Goal: Task Accomplishment & Management: Use online tool/utility

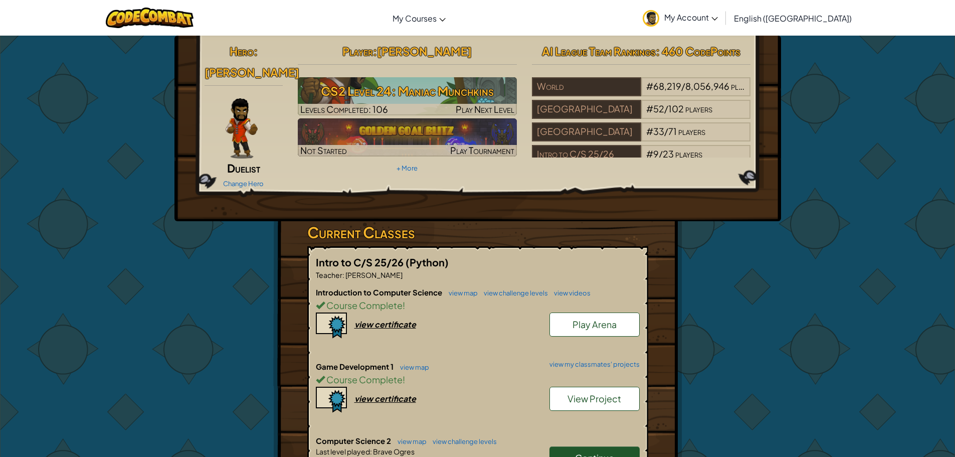
click at [615, 446] on link "Continue" at bounding box center [595, 457] width 90 height 23
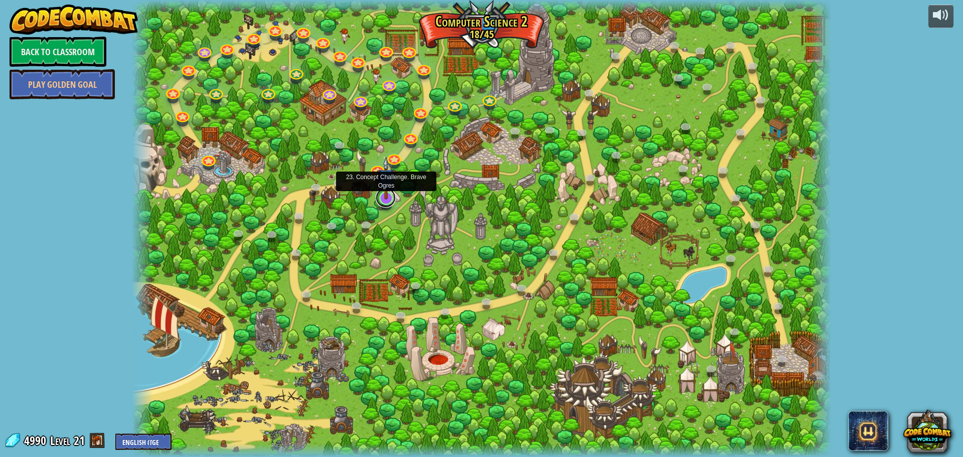
click at [386, 202] on link at bounding box center [386, 198] width 20 height 20
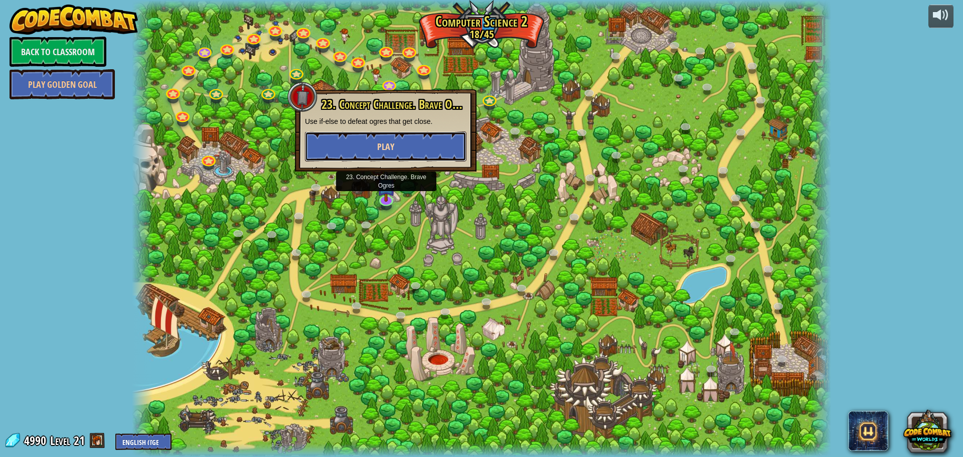
click at [420, 141] on button "Play" at bounding box center [385, 146] width 161 height 30
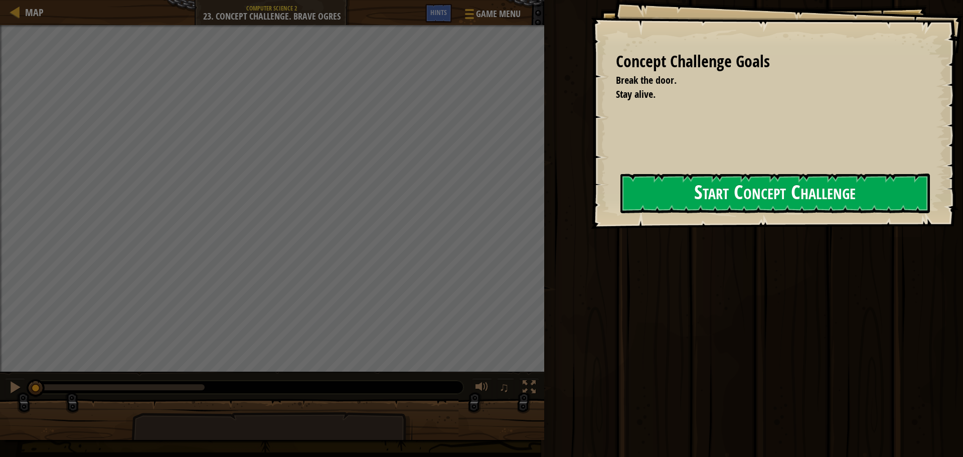
drag, startPoint x: 735, startPoint y: 221, endPoint x: 728, endPoint y: 201, distance: 21.6
click at [735, 220] on div "Concept Challenge Goals Break the door. Stay alive. Start Concept Challenge Err…" at bounding box center [777, 114] width 372 height 229
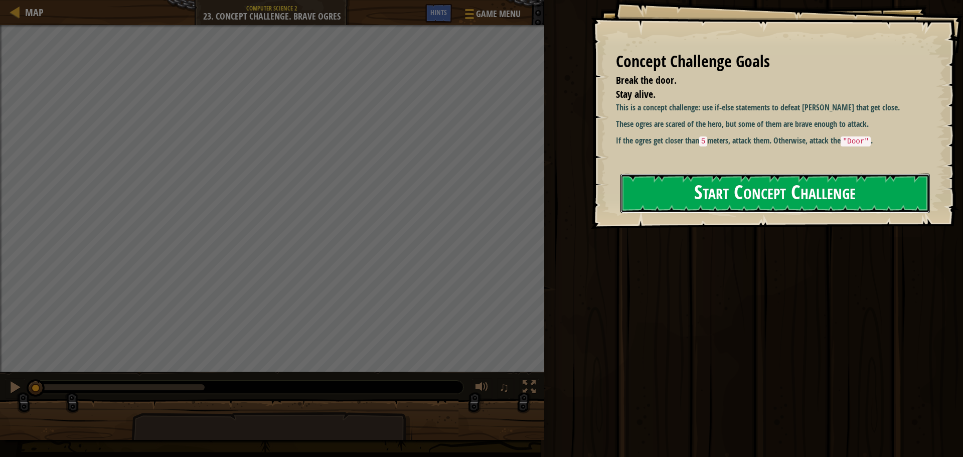
click at [727, 199] on button "Start Concept Challenge" at bounding box center [774, 193] width 309 height 40
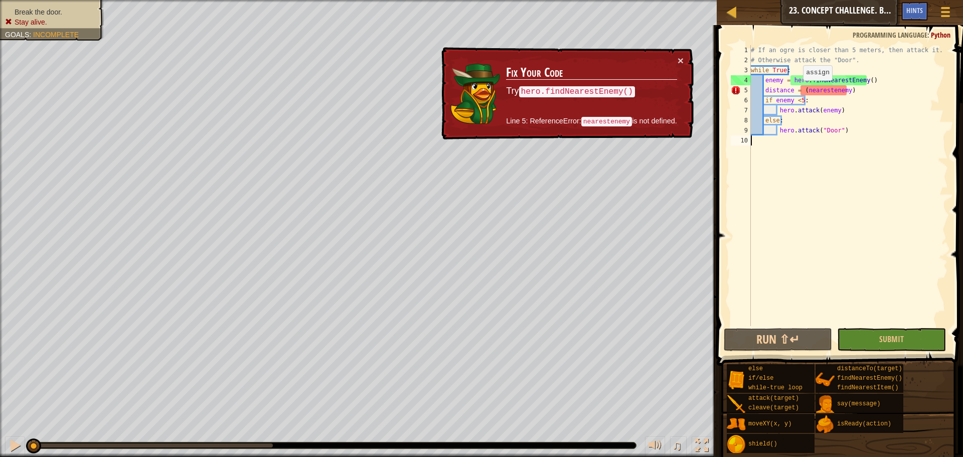
click at [798, 90] on div "# If an ogre is closer than 5 meters, then attack it. # Otherwise attack the "D…" at bounding box center [848, 195] width 199 height 301
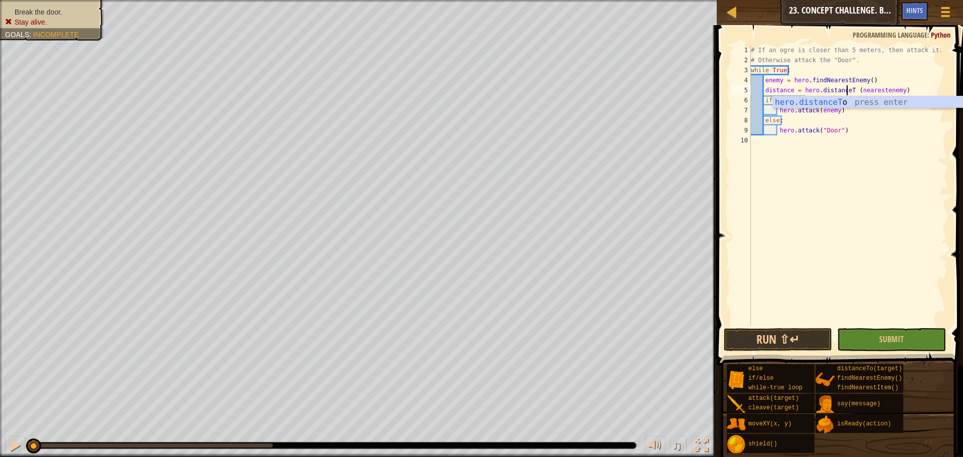
scroll to position [5, 9]
click at [882, 89] on div "# If an ogre is closer than 5 meters, then attack it. # Otherwise attack the "D…" at bounding box center [848, 195] width 199 height 301
type textarea "distance = hero.distanceTo(nearestEnemy)"
click at [785, 219] on div "# If an ogre is closer than 5 meters, then attack it. # Otherwise attack the "D…" at bounding box center [848, 195] width 199 height 301
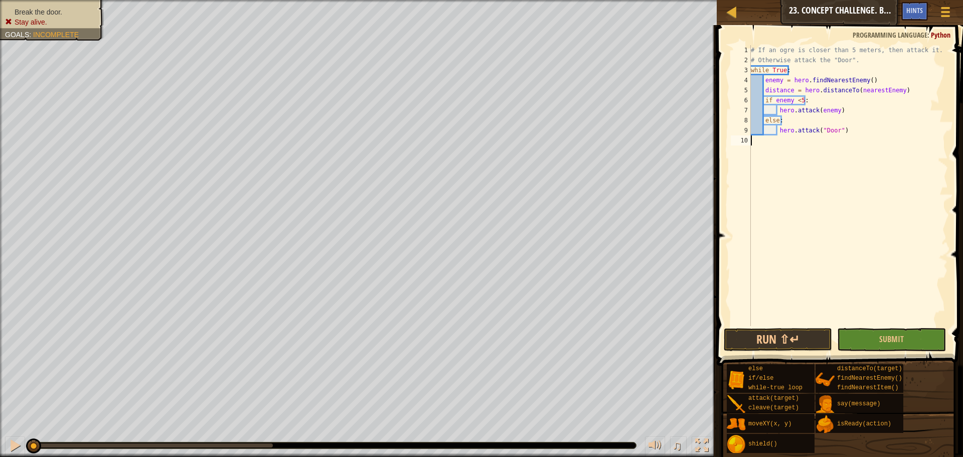
scroll to position [5, 0]
click at [785, 331] on button "Run ⇧↵" at bounding box center [778, 339] width 108 height 23
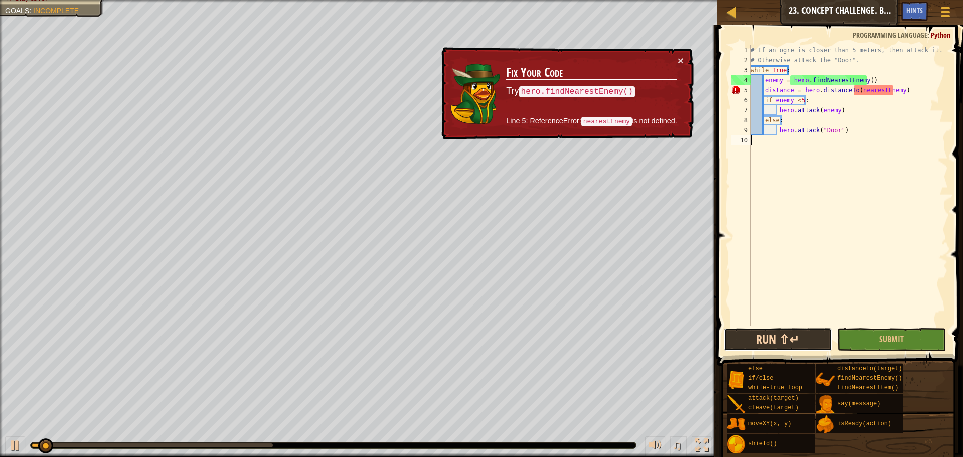
click at [772, 336] on button "Run ⇧↵" at bounding box center [778, 339] width 108 height 23
click at [12, 441] on div at bounding box center [15, 445] width 13 height 13
drag, startPoint x: 930, startPoint y: 95, endPoint x: 862, endPoint y: 97, distance: 68.2
click at [851, 101] on div "# If an ogre is closer than 5 meters, then attack it. # Otherwise attack the "D…" at bounding box center [848, 195] width 199 height 301
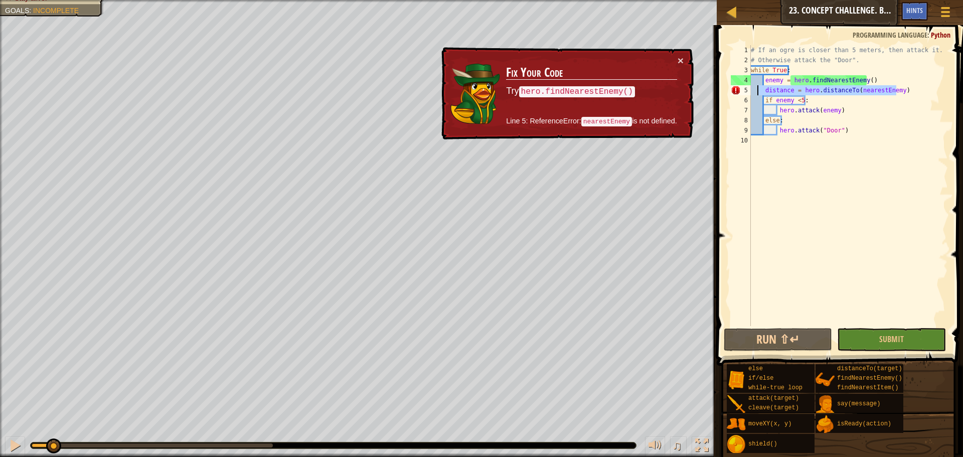
drag, startPoint x: 931, startPoint y: 89, endPoint x: 761, endPoint y: 85, distance: 170.0
click at [759, 87] on div "# If an ogre is closer than 5 meters, then attack it. # Otherwise attack the "D…" at bounding box center [848, 195] width 199 height 301
type textarea "="
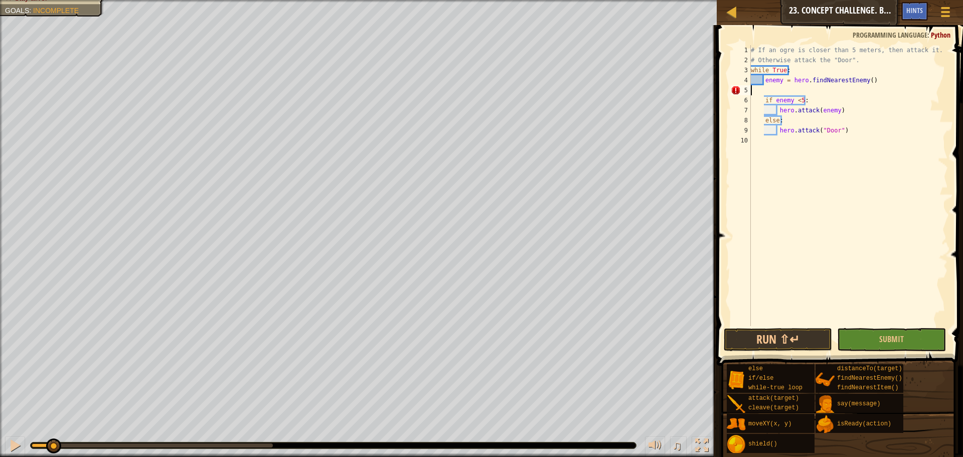
type textarea "enemy = hero.findNearestEnemy()"
drag, startPoint x: 871, startPoint y: 78, endPoint x: 764, endPoint y: 82, distance: 107.4
click at [764, 82] on div "# If an ogre is closer than 5 meters, then attack it. # Otherwise attack the "D…" at bounding box center [848, 195] width 200 height 301
type textarea "enemy = hero.findNearestEnemy()"
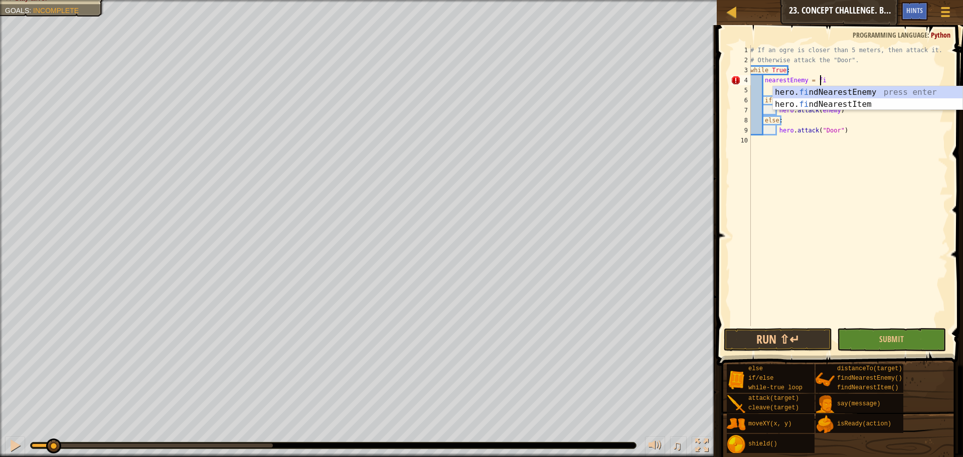
scroll to position [5, 7]
type textarea "nearestEnemy = find"
click at [821, 92] on div "hero. find NearestEnemy press enter hero. find NearestItem press enter" at bounding box center [868, 110] width 190 height 48
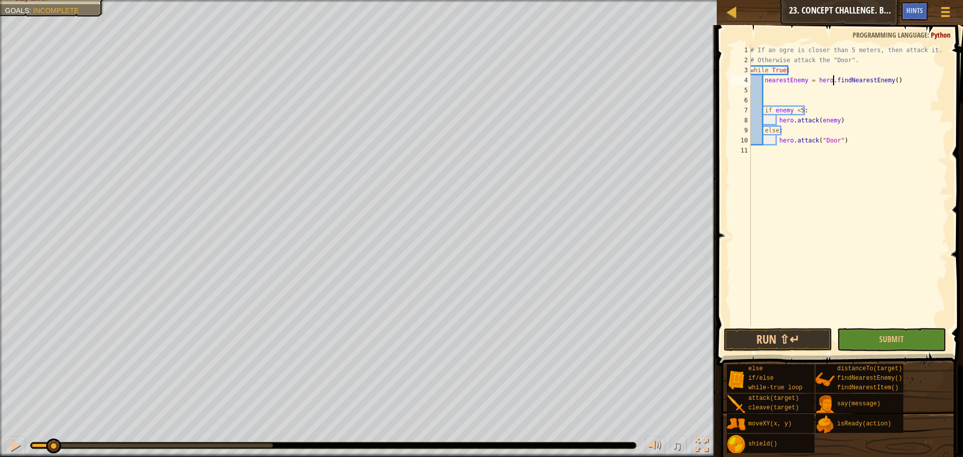
click at [833, 79] on div "# If an ogre is closer than 5 meters, then attack it. # Otherwise attack the "D…" at bounding box center [848, 195] width 200 height 301
drag, startPoint x: 830, startPoint y: 80, endPoint x: 813, endPoint y: 83, distance: 17.9
click at [813, 83] on div "# If an ogre is closer than 5 meters, then attack it. # Otherwise attack the "D…" at bounding box center [848, 195] width 200 height 301
drag, startPoint x: 882, startPoint y: 81, endPoint x: 813, endPoint y: 79, distance: 69.2
click at [813, 79] on div "# If an ogre is closer than 5 meters, then attack it. # Otherwise attack the "D…" at bounding box center [848, 195] width 200 height 301
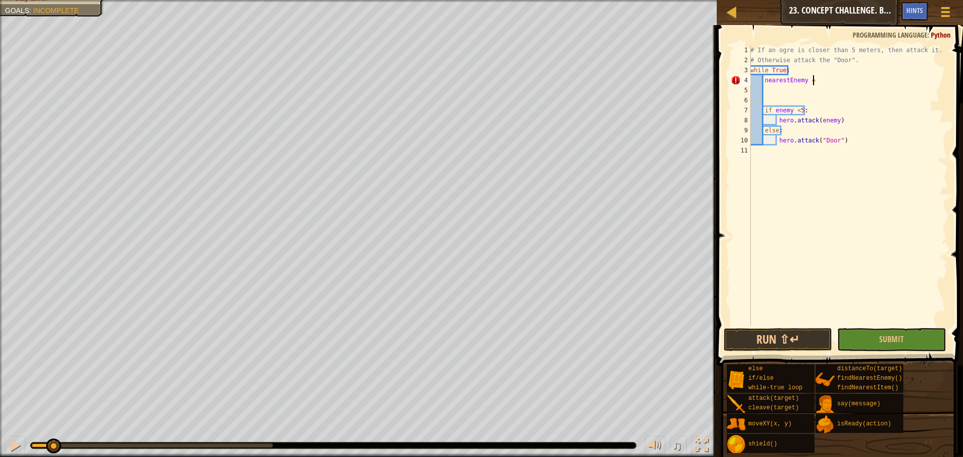
type textarea "nearestEnemy = h"
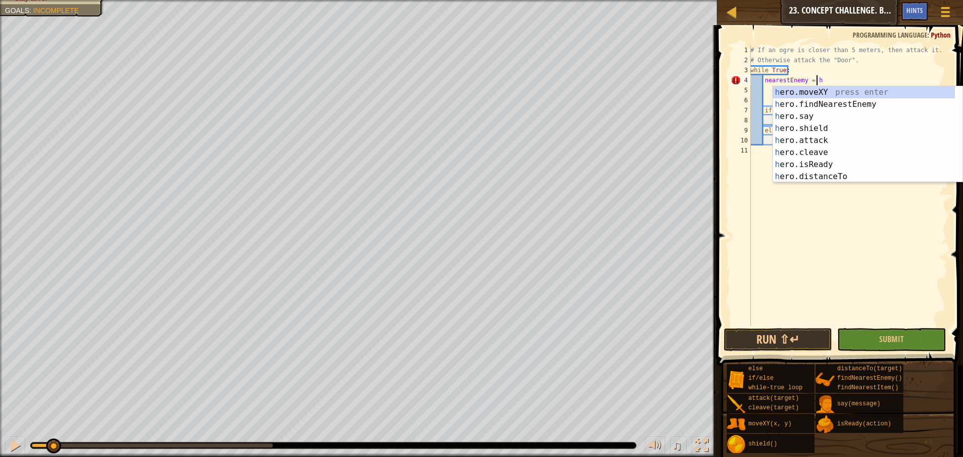
scroll to position [5, 5]
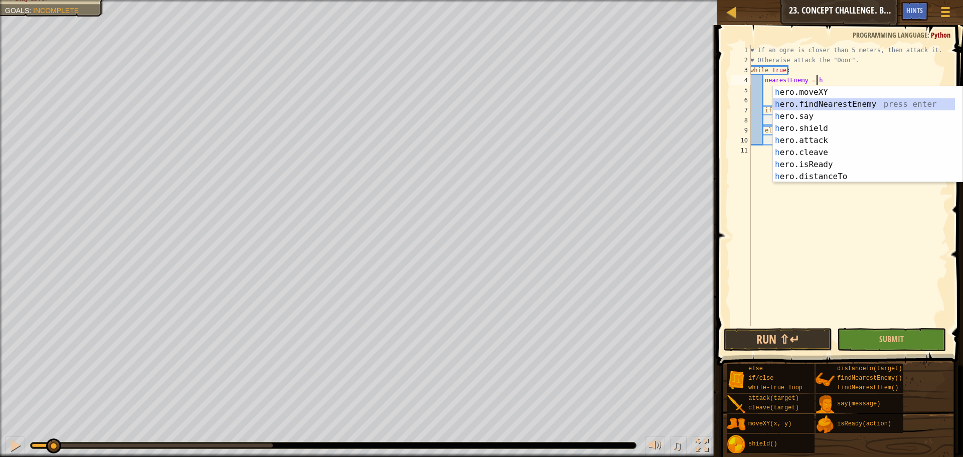
click at [829, 104] on div "h ero.moveXY press enter h ero.findNearestEnemy press enter h ero.say press ent…" at bounding box center [868, 146] width 190 height 120
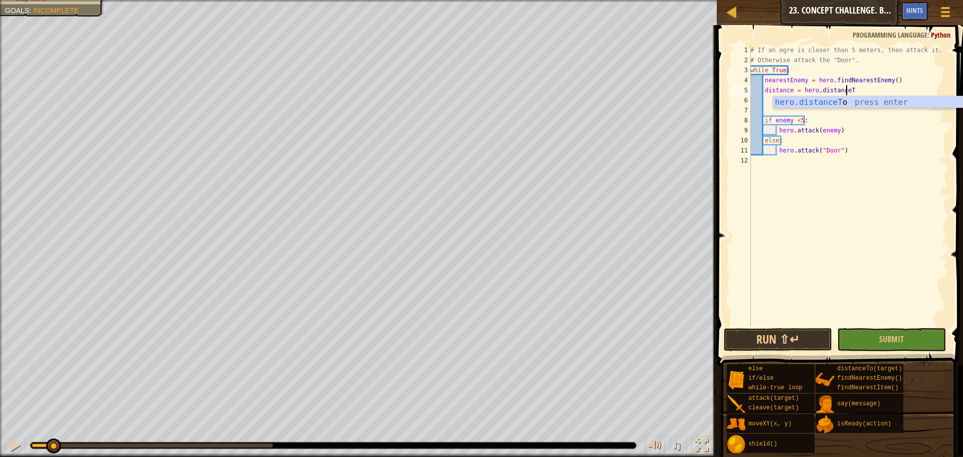
scroll to position [5, 8]
type textarea "distance = hero.distanceTo("
